Goal: Task Accomplishment & Management: Manage account settings

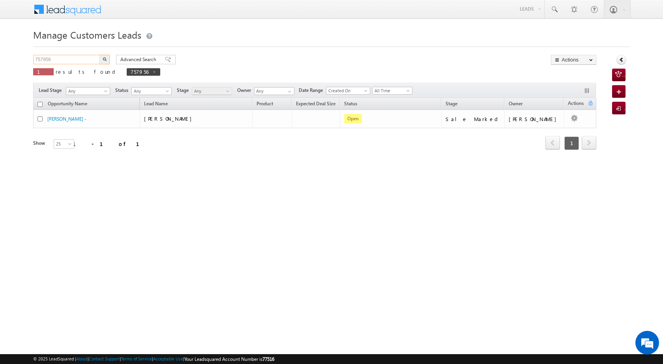
drag, startPoint x: 58, startPoint y: 60, endPoint x: 0, endPoint y: 57, distance: 58.1
click at [0, 57] on body "Menu [PERSON_NAME] [PERSON_NAME] a2@ks erve." at bounding box center [331, 112] width 663 height 224
paste input "9849"
type input "759849"
click at [103, 61] on button "button" at bounding box center [104, 59] width 10 height 9
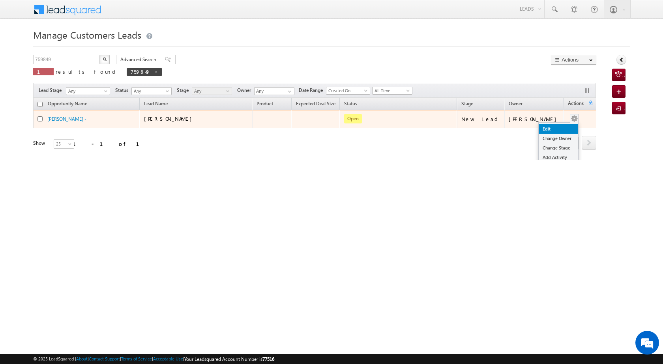
click at [563, 126] on link "Edit" at bounding box center [557, 128] width 39 height 9
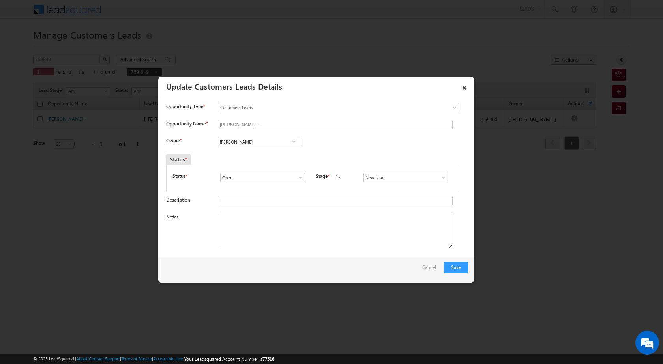
click at [443, 177] on span at bounding box center [443, 177] width 8 height 6
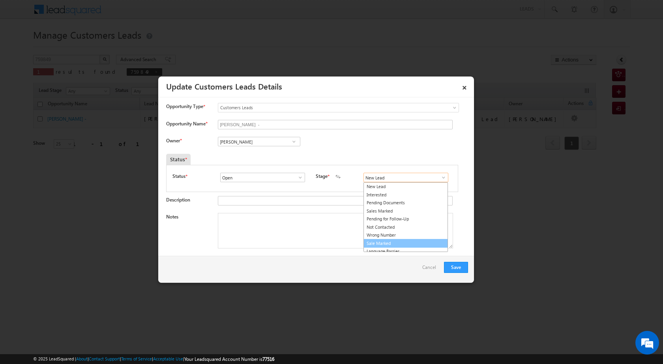
click at [402, 240] on link "Sale Marked" at bounding box center [405, 243] width 84 height 9
type input "Sale Marked"
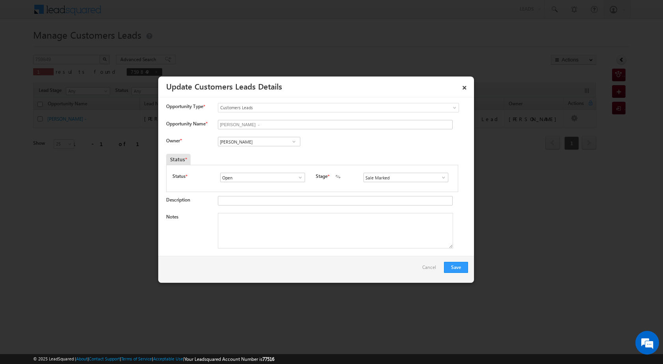
click at [295, 142] on span at bounding box center [294, 141] width 8 height 6
click at [293, 142] on span at bounding box center [294, 141] width 8 height 6
click at [289, 150] on link "[PERSON_NAME] [PERSON_NAME][EMAIL_ADDRESS][PERSON_NAME][DOMAIN_NAME]" at bounding box center [259, 153] width 82 height 15
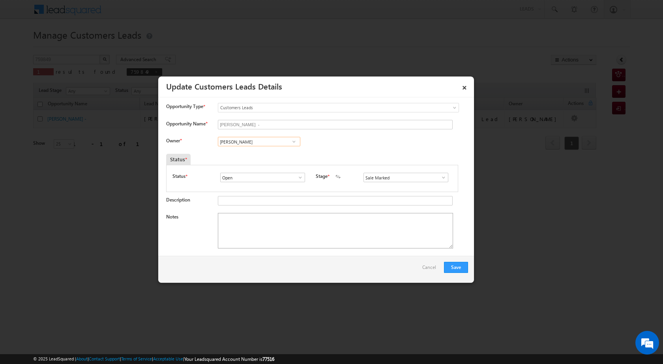
type input "[PERSON_NAME]"
click at [281, 233] on textarea "Notes" at bounding box center [335, 230] width 235 height 35
paste textarea "759849"
click at [307, 224] on textarea "759849" at bounding box center [335, 230] width 235 height 35
paste textarea "282060 own plot vailue 10 lac loan amount 12 lac job [DEMOGRAPHIC_DATA] income …"
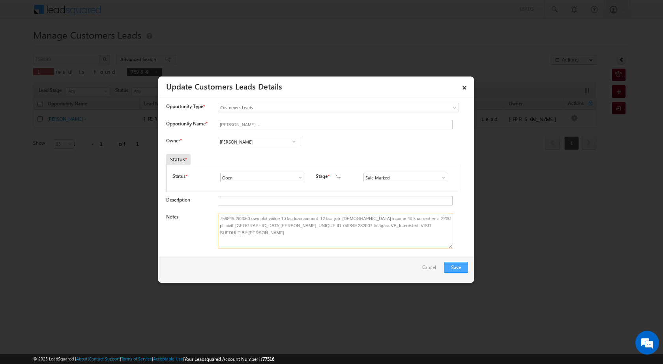
type textarea "759849 282060 own plot vailue 10 lac loan amount 12 lac job [DEMOGRAPHIC_DATA] …"
click at [464, 267] on button "Save" at bounding box center [456, 267] width 24 height 11
